Goal: Find specific page/section: Find specific page/section

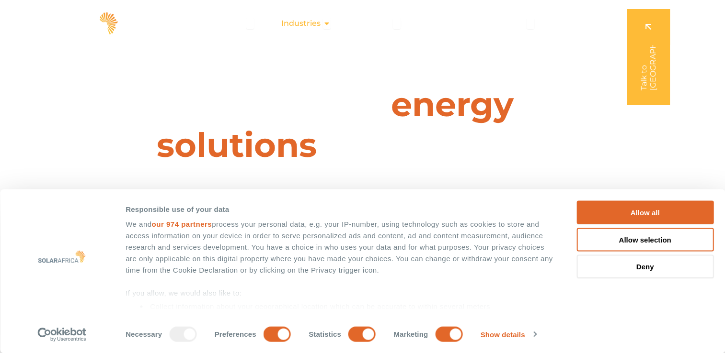
click at [319, 22] on span "Industries" at bounding box center [300, 23] width 39 height 11
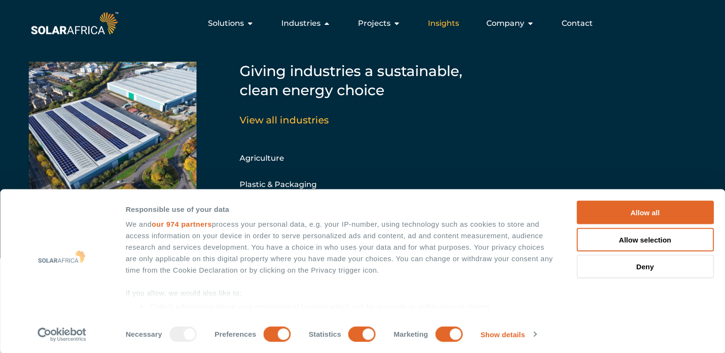
click at [452, 26] on span "Insights" at bounding box center [443, 23] width 31 height 11
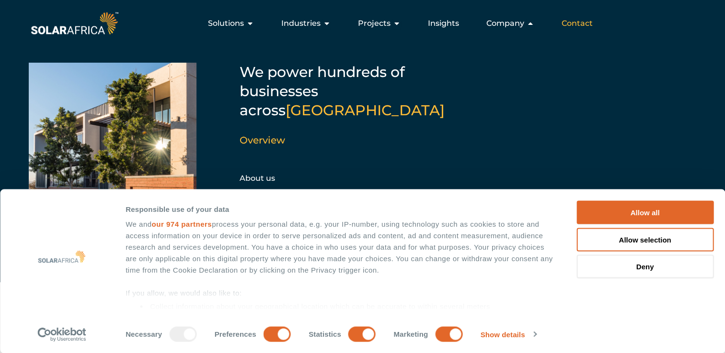
click at [571, 23] on span "Contact" at bounding box center [576, 23] width 31 height 11
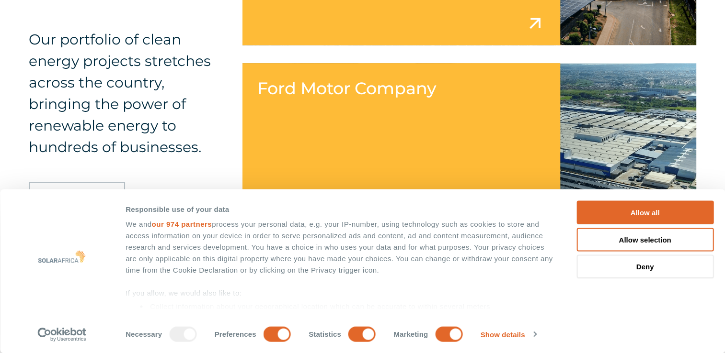
scroll to position [1245, 0]
